Goal: Task Accomplishment & Management: Manage account settings

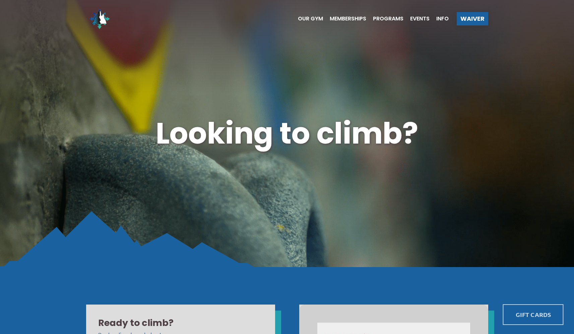
click at [518, 313] on link at bounding box center [533, 315] width 61 height 21
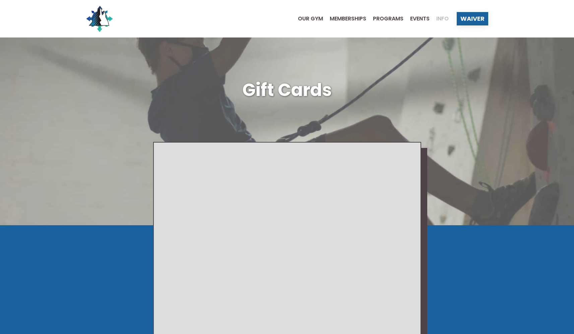
click at [441, 18] on span "Info" at bounding box center [442, 18] width 12 height 5
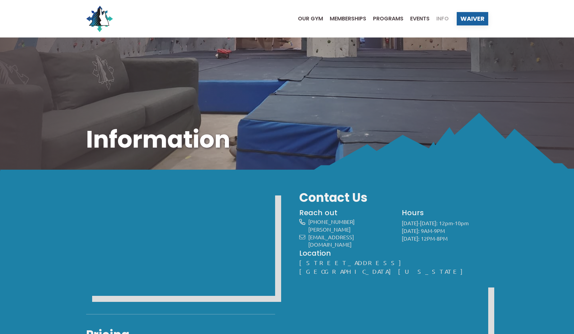
click at [334, 23] on ul "Our Gym Memberships Programs Events Info" at bounding box center [370, 18] width 158 height 27
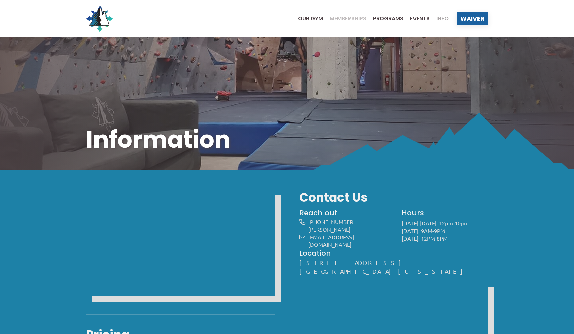
click at [341, 19] on span "Memberships" at bounding box center [348, 18] width 37 height 5
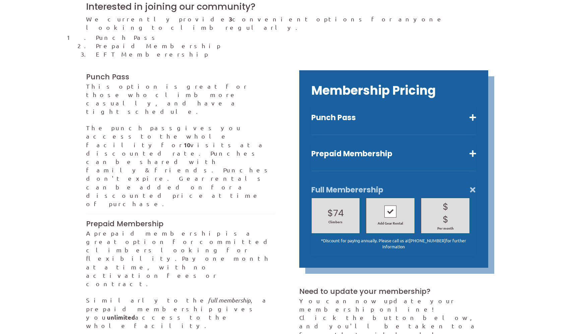
scroll to position [416, 0]
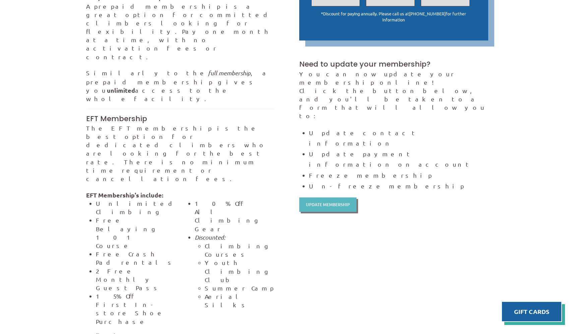
click at [322, 203] on span "Update Membership" at bounding box center [328, 205] width 44 height 4
